Goal: Information Seeking & Learning: Learn about a topic

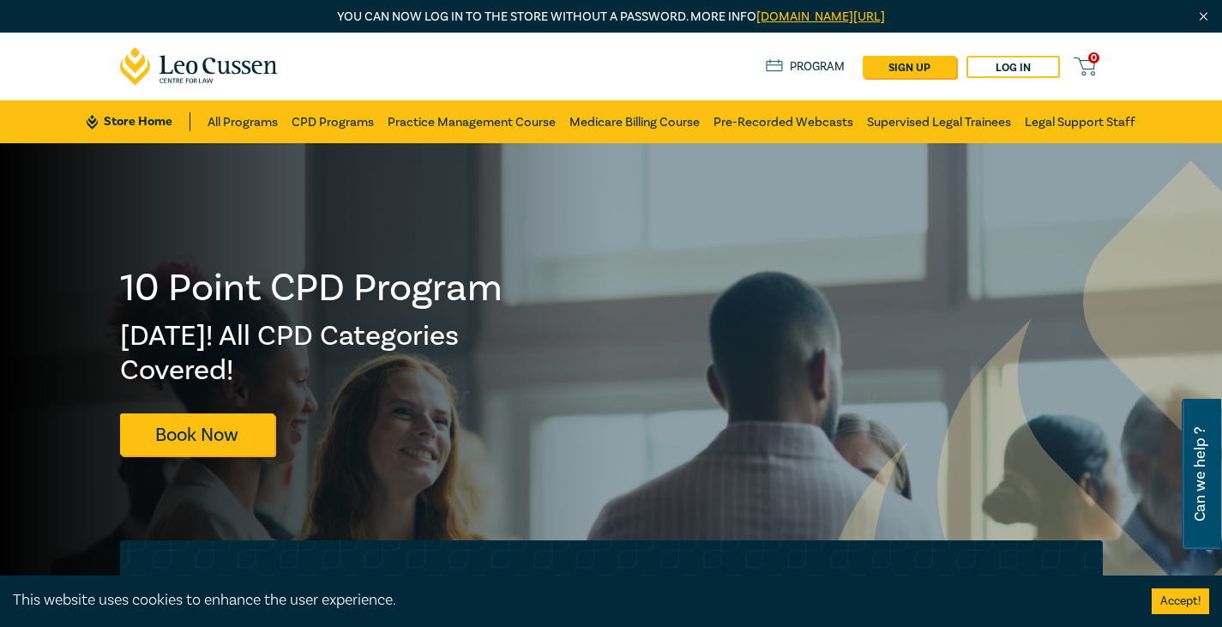
click at [1202, 18] on img "Close" at bounding box center [1203, 16] width 15 height 15
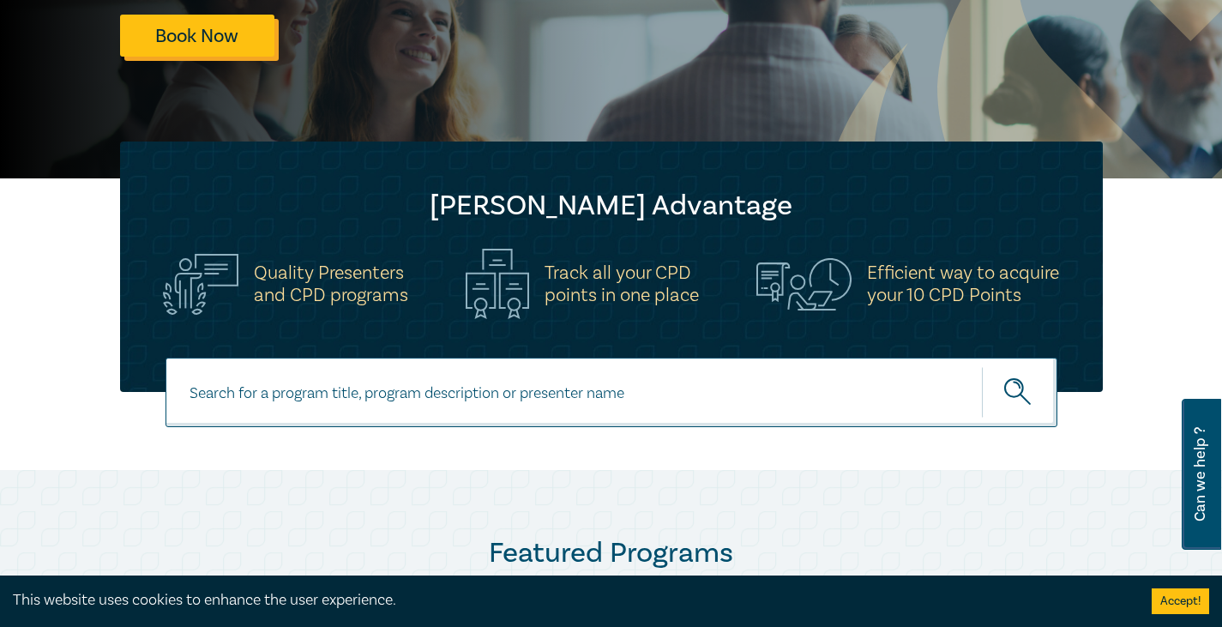
scroll to position [367, 0]
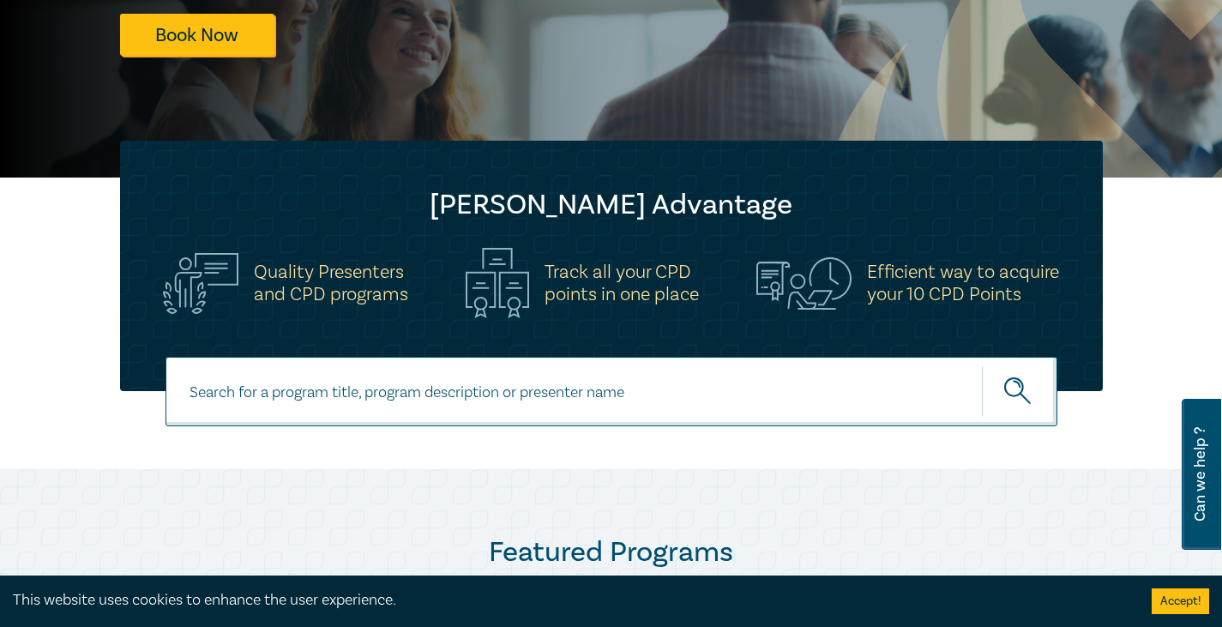
click at [267, 402] on input at bounding box center [611, 391] width 892 height 69
type input "general law conversion"
click at [982, 365] on button "submit" at bounding box center [1019, 391] width 75 height 52
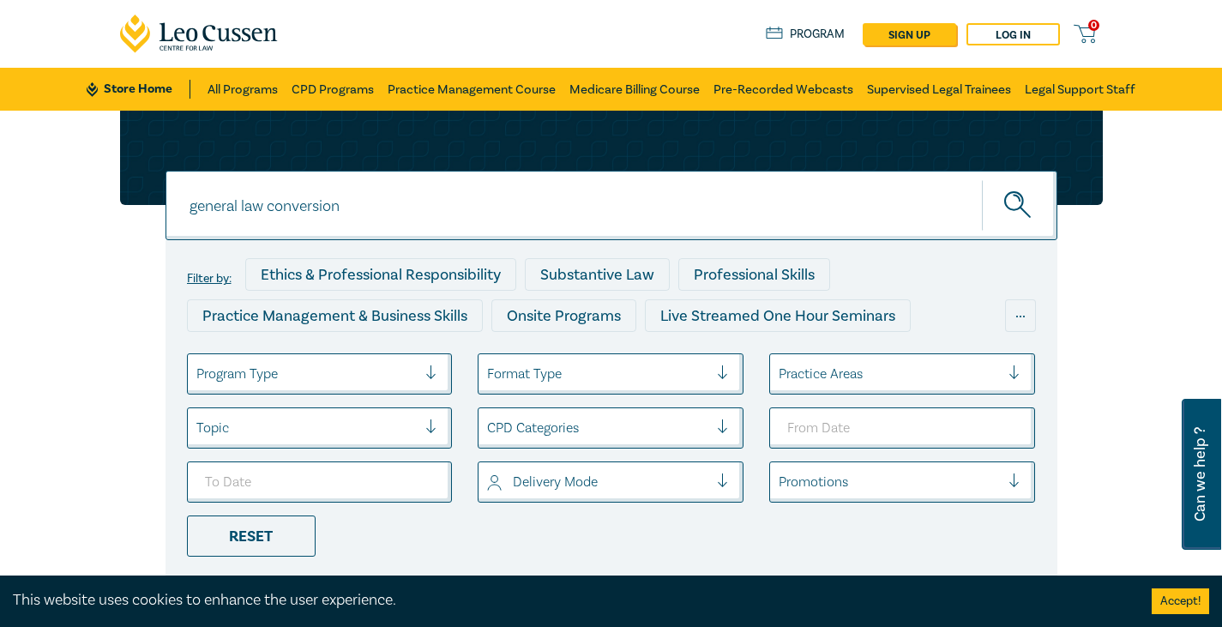
click at [315, 379] on div at bounding box center [306, 374] width 221 height 22
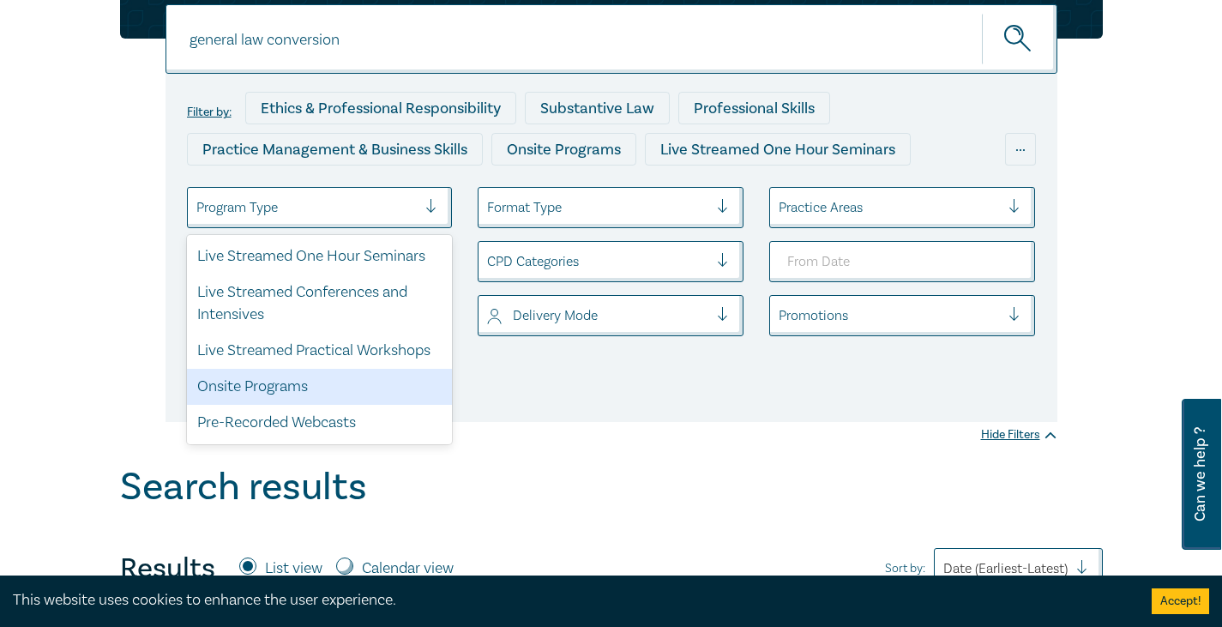
scroll to position [167, 0]
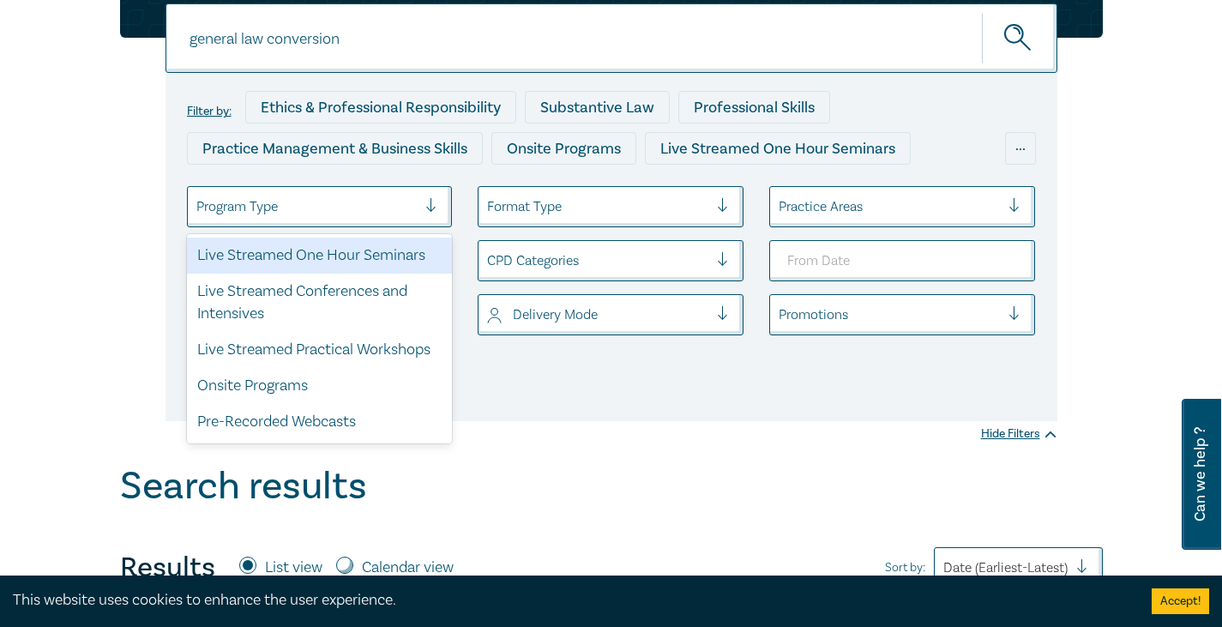
click at [615, 193] on div "Format Type" at bounding box center [597, 206] width 238 height 29
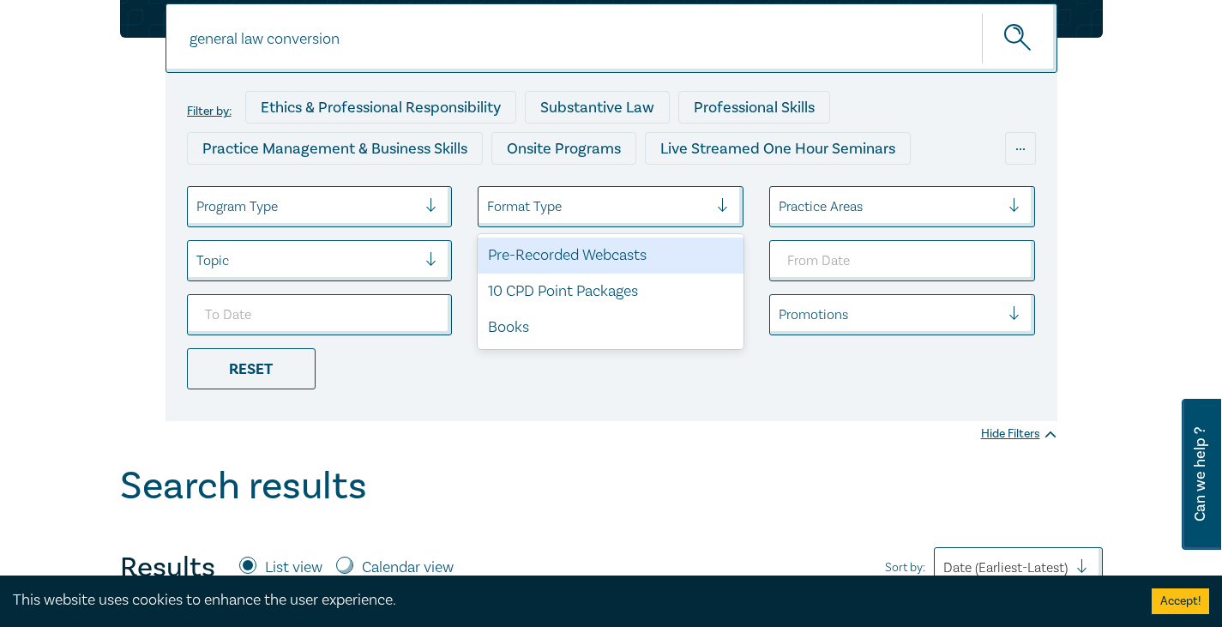
scroll to position [0, 0]
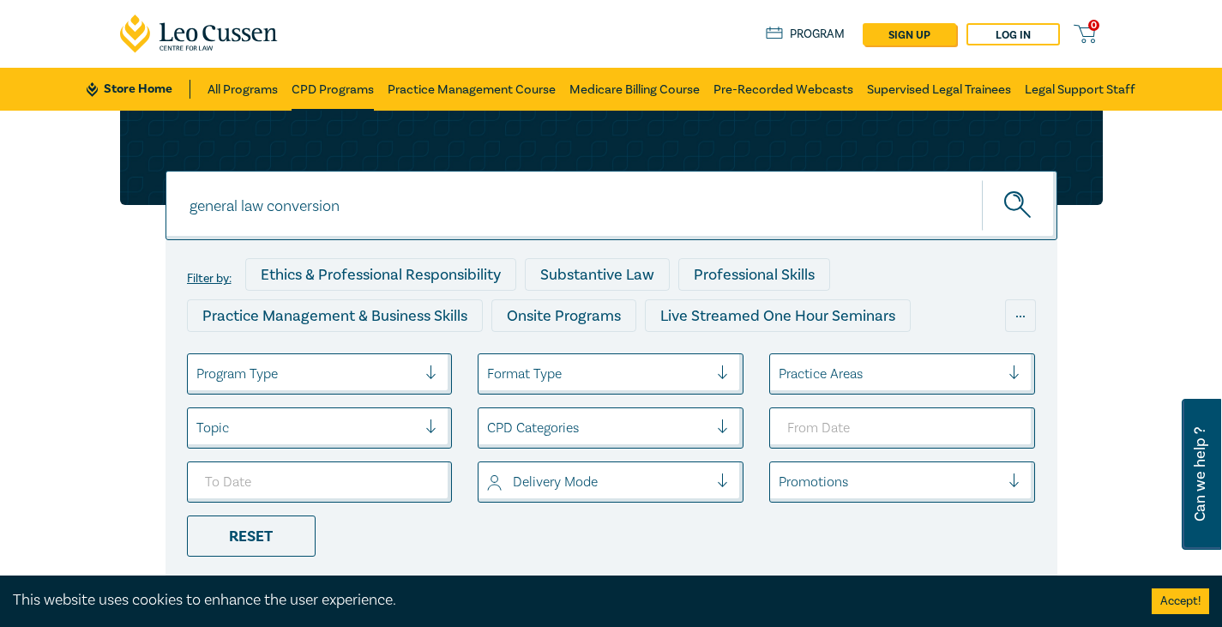
click at [328, 92] on link "CPD Programs" at bounding box center [332, 89] width 82 height 43
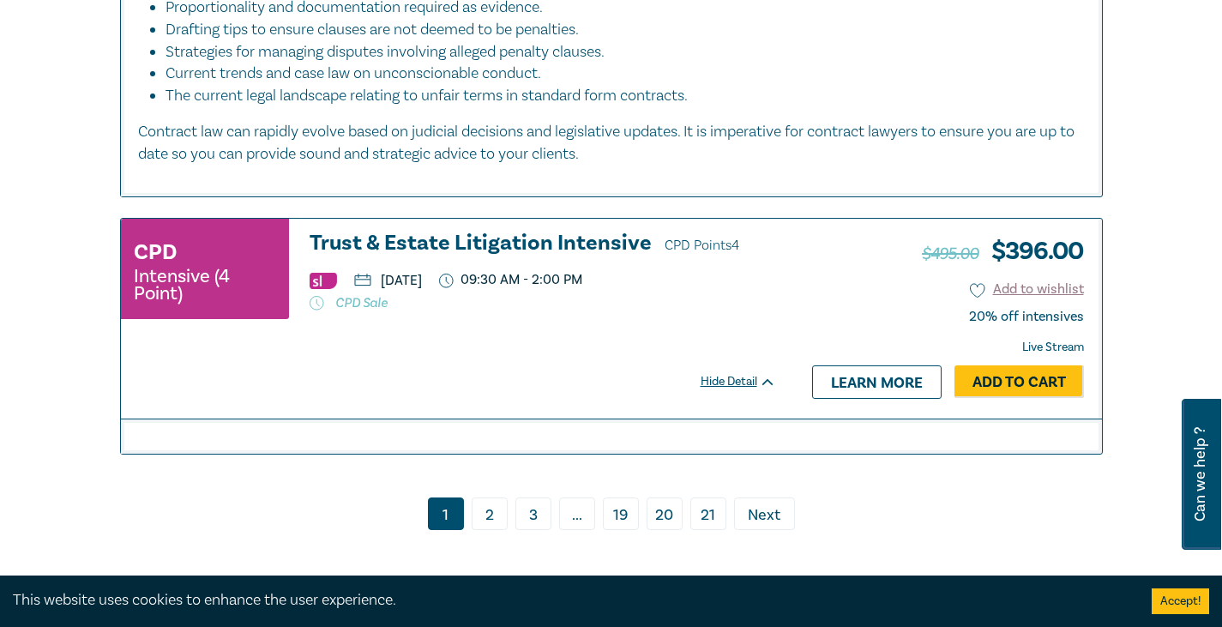
scroll to position [7973, 0]
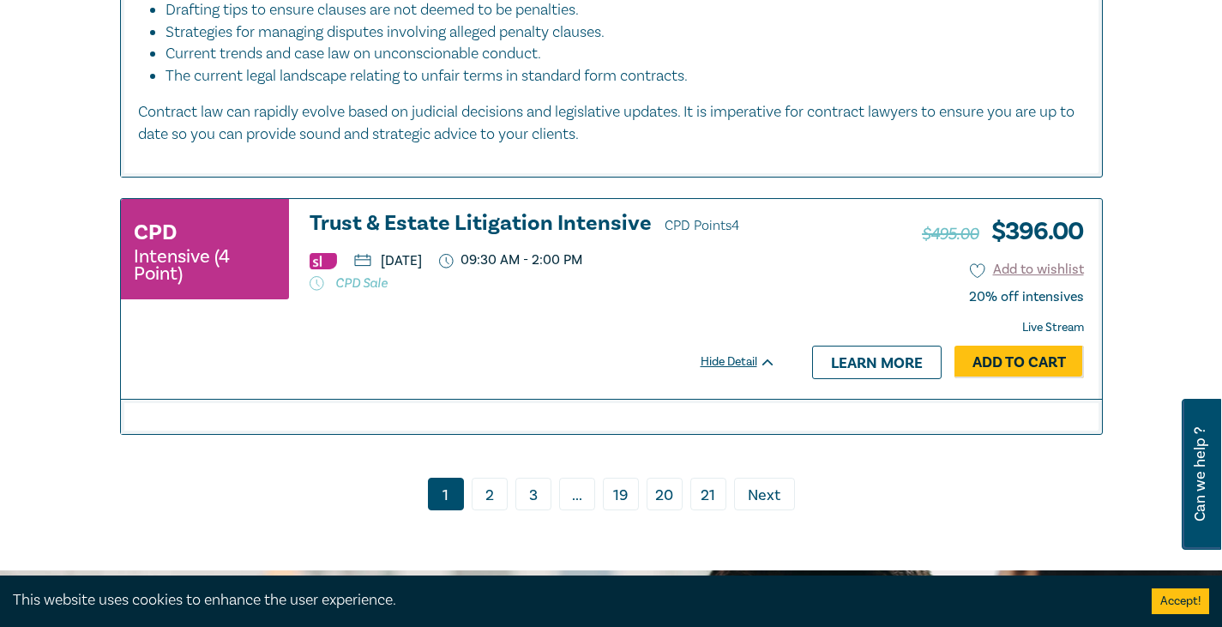
click at [485, 494] on link "2" at bounding box center [490, 494] width 36 height 33
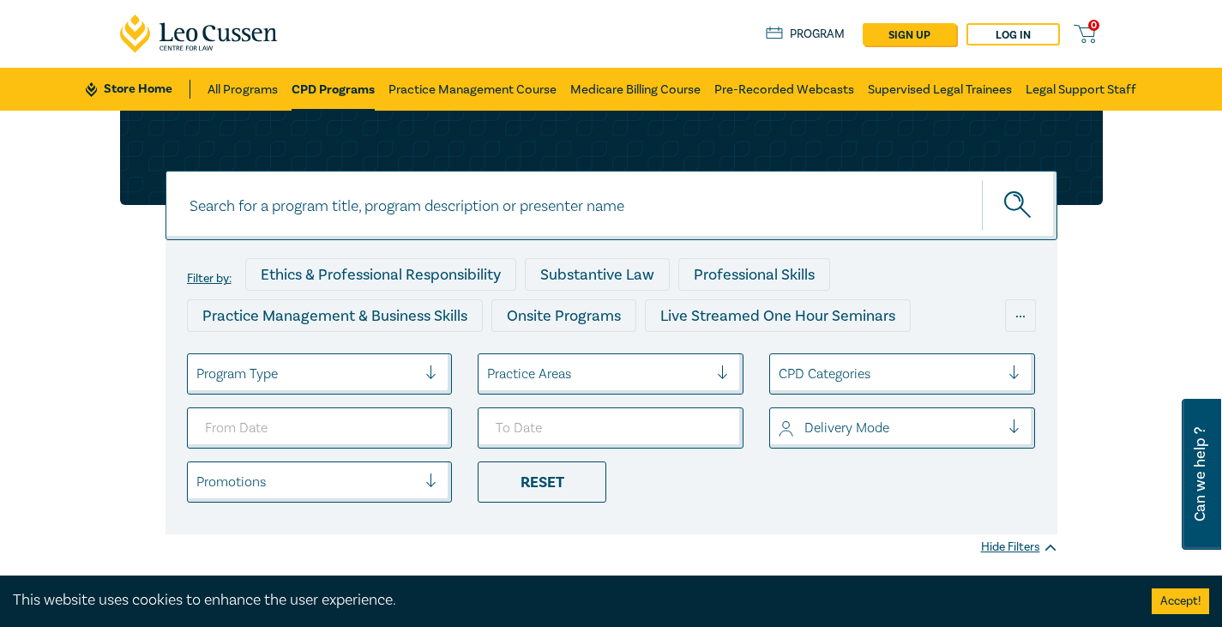
click at [486, 203] on input at bounding box center [611, 205] width 892 height 69
click at [982, 179] on button "submit" at bounding box center [1019, 205] width 75 height 52
drag, startPoint x: 270, startPoint y: 195, endPoint x: 132, endPoint y: 175, distance: 139.4
click at [132, 175] on div "torrens torrens torrens Filter by: Ethics & Professional Responsibility Substan…" at bounding box center [611, 323] width 1003 height 424
type input "general law"
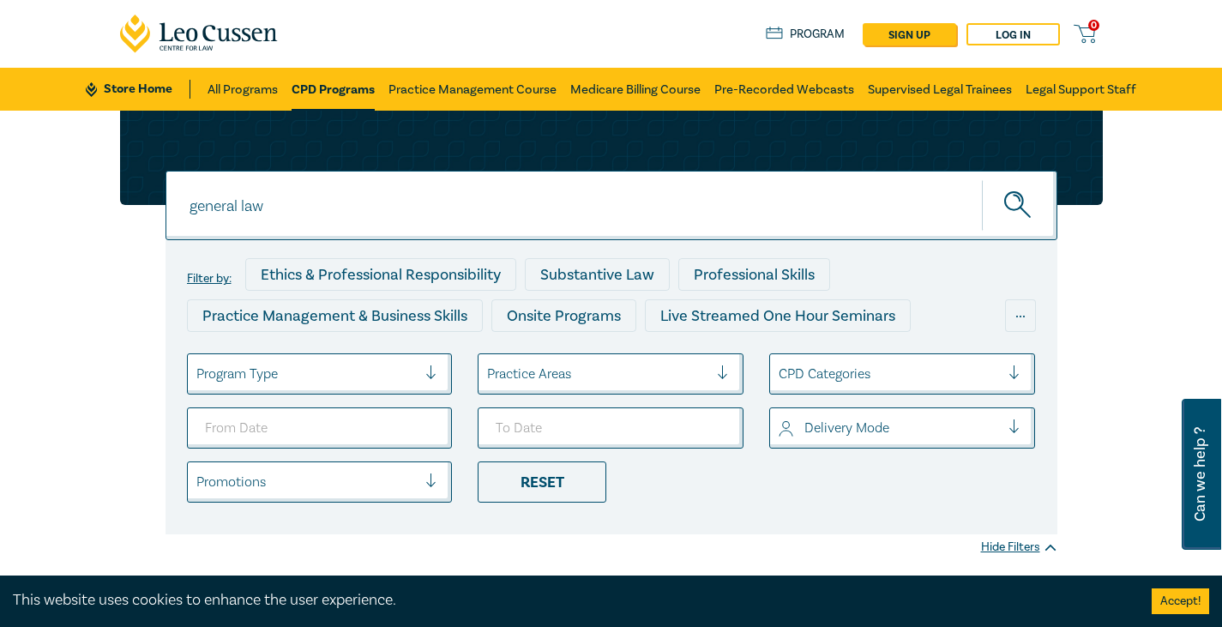
click at [1016, 205] on icon "submit" at bounding box center [1019, 206] width 30 height 30
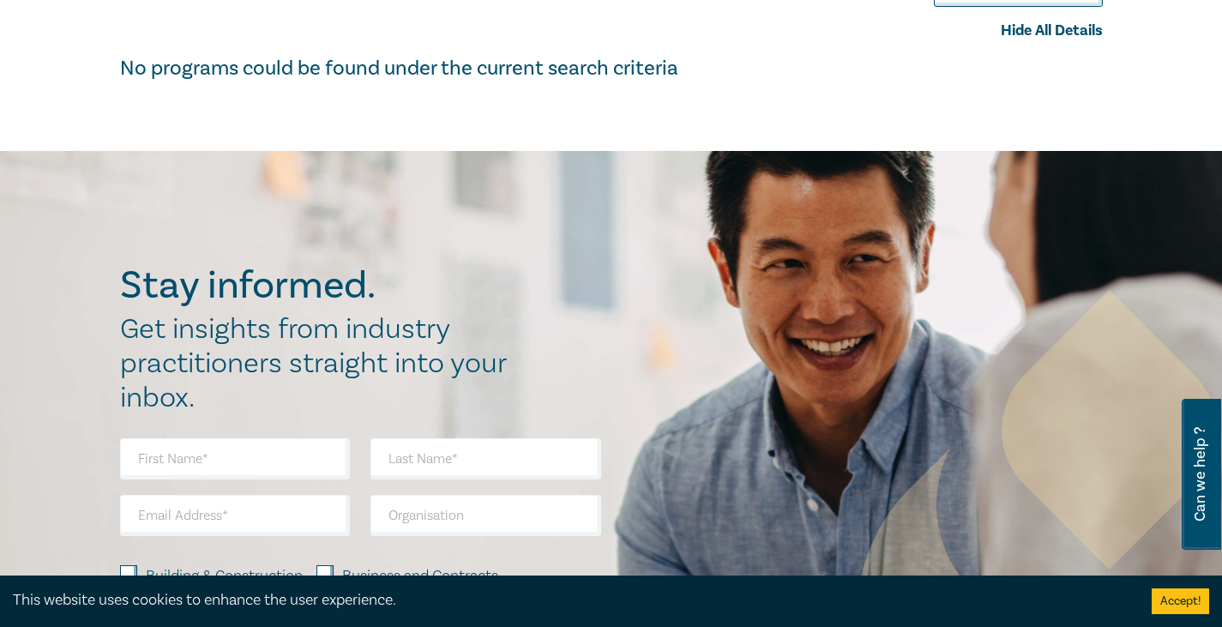
scroll to position [695, 0]
